Goal: Information Seeking & Learning: Learn about a topic

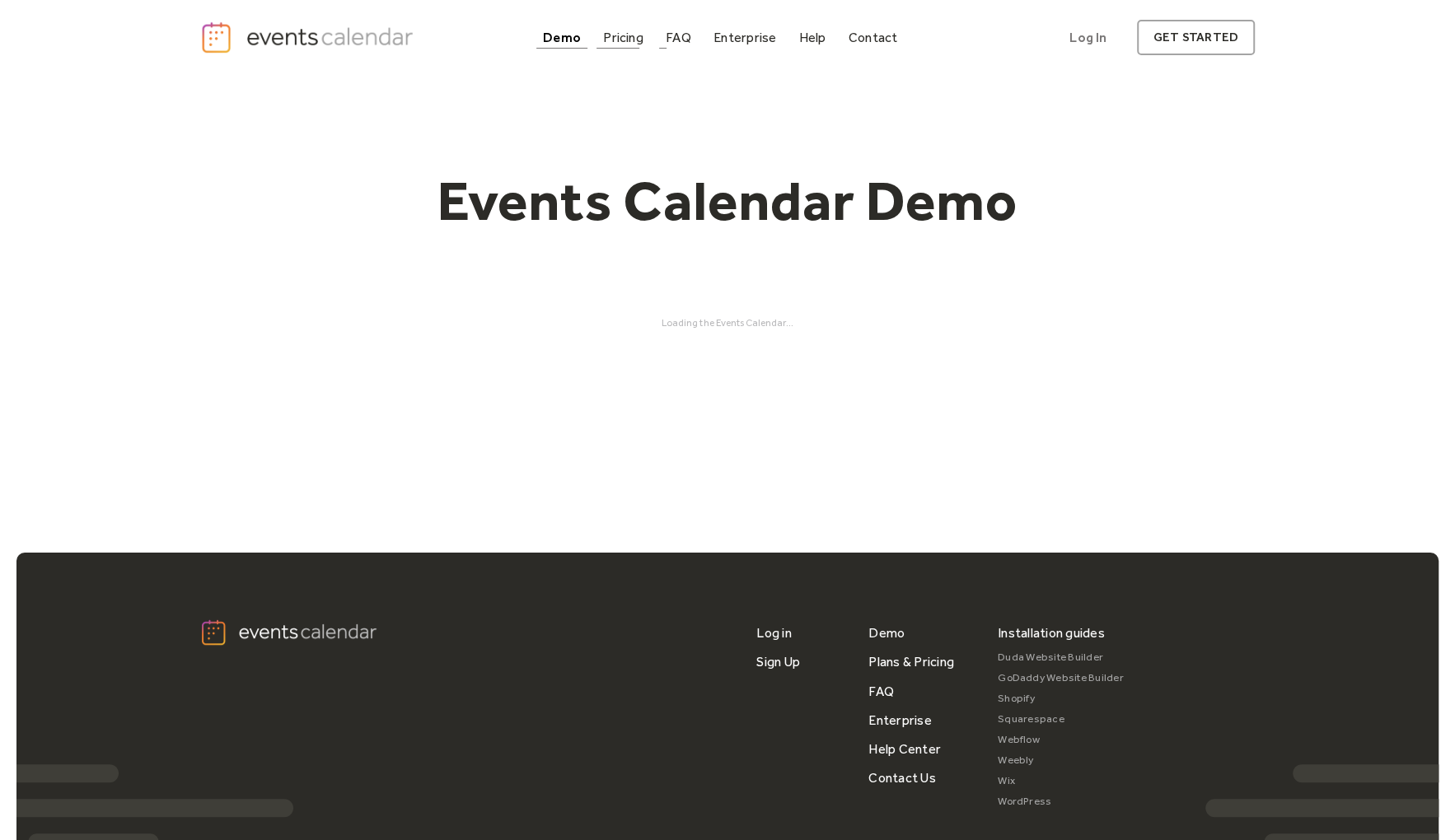
click at [620, 39] on div "Pricing" at bounding box center [623, 37] width 40 height 9
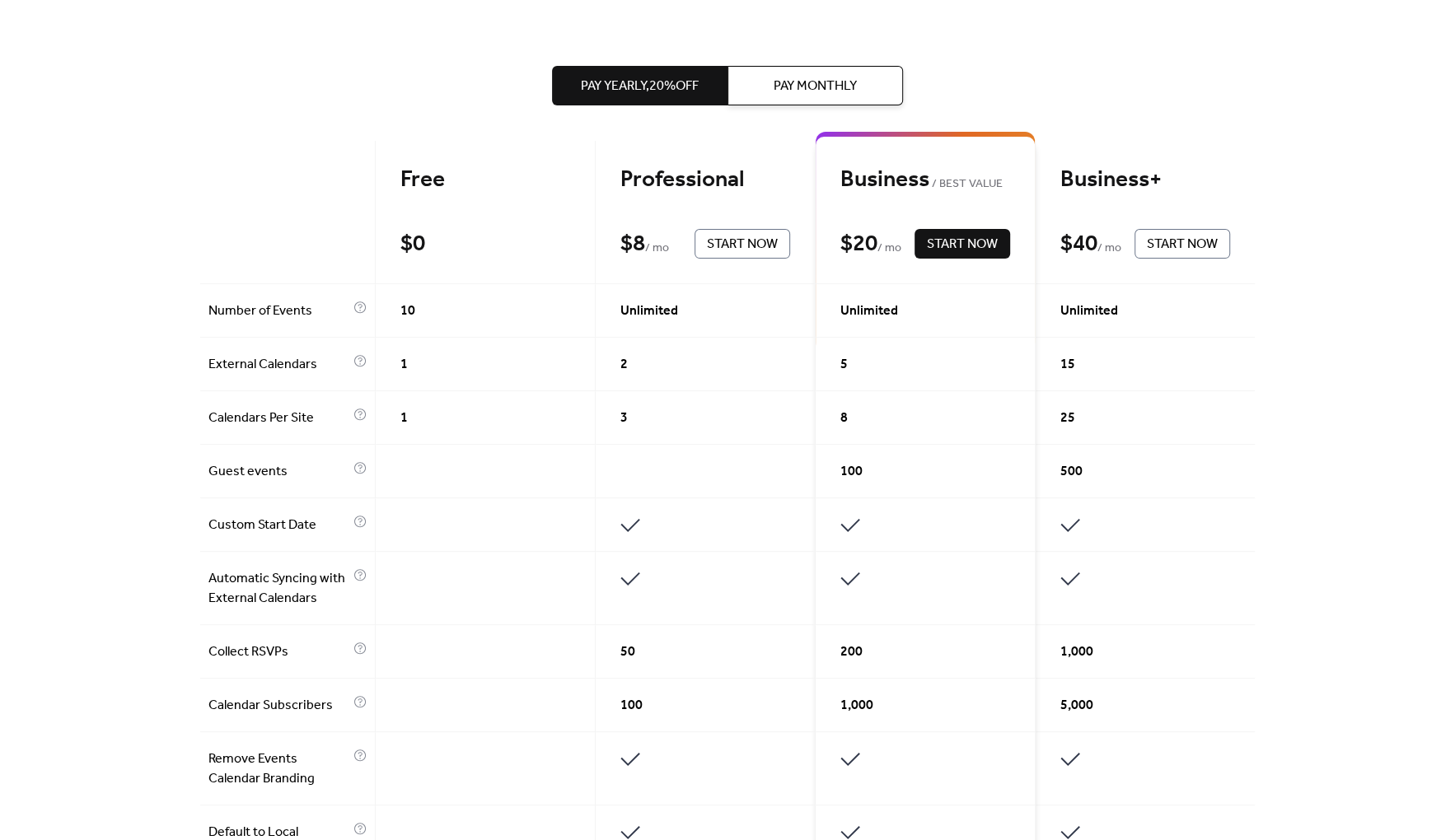
scroll to position [309, 0]
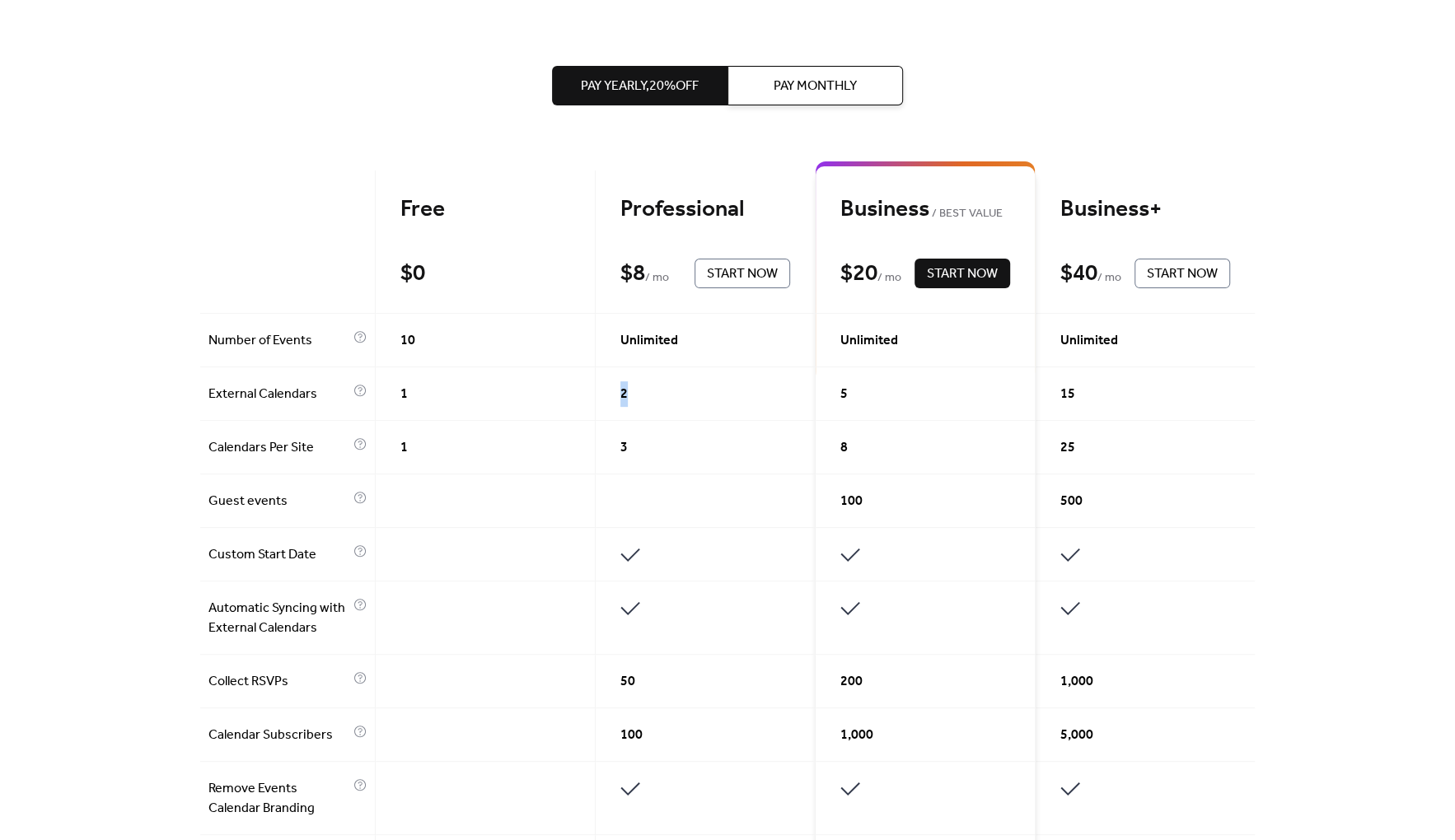
drag, startPoint x: 631, startPoint y: 392, endPoint x: 611, endPoint y: 395, distance: 20.2
click at [611, 395] on div "2" at bounding box center [705, 394] width 220 height 54
click at [628, 395] on div "2" at bounding box center [705, 394] width 220 height 54
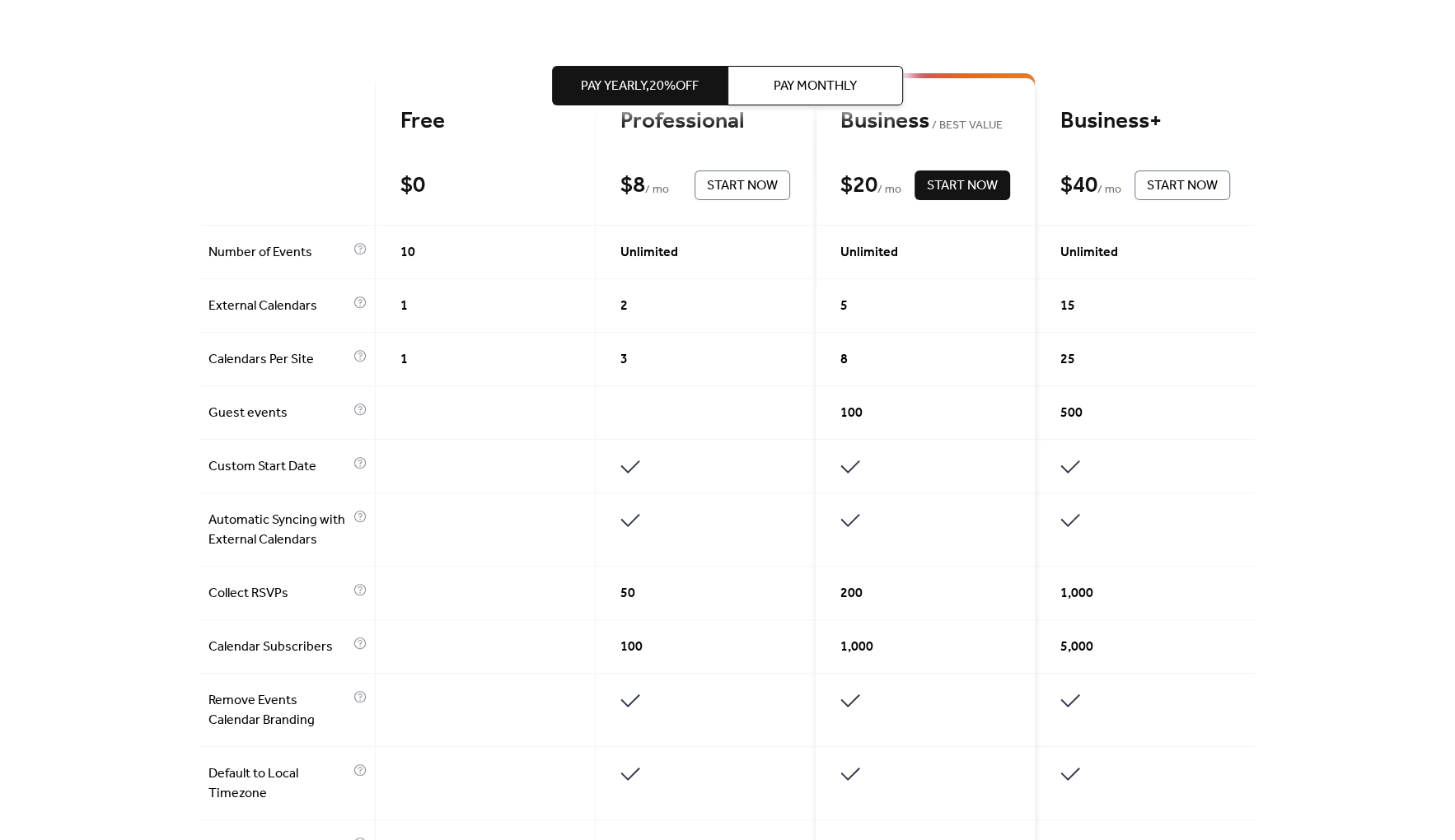
scroll to position [515, 0]
